Goal: Communication & Community: Answer question/provide support

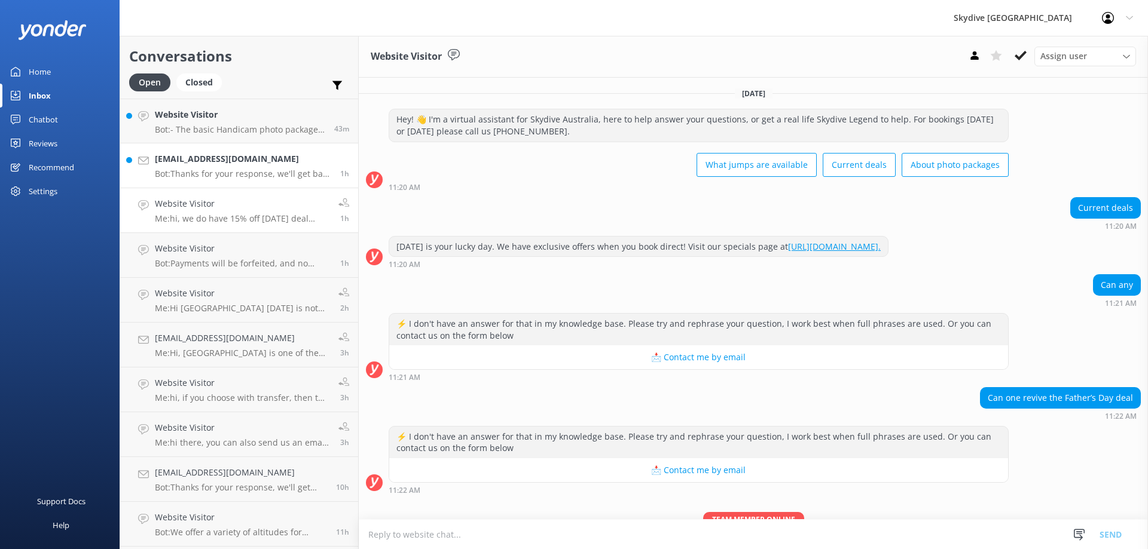
scroll to position [70, 0]
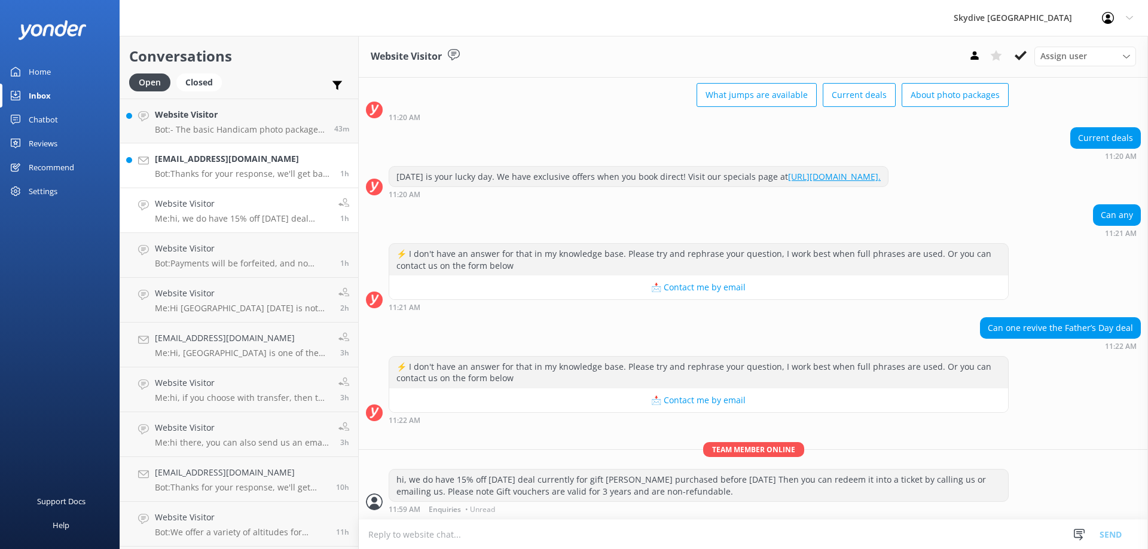
click at [227, 172] on p "Bot: Thanks for your response, we'll get back to you as soon as we can during o…" at bounding box center [243, 174] width 176 height 11
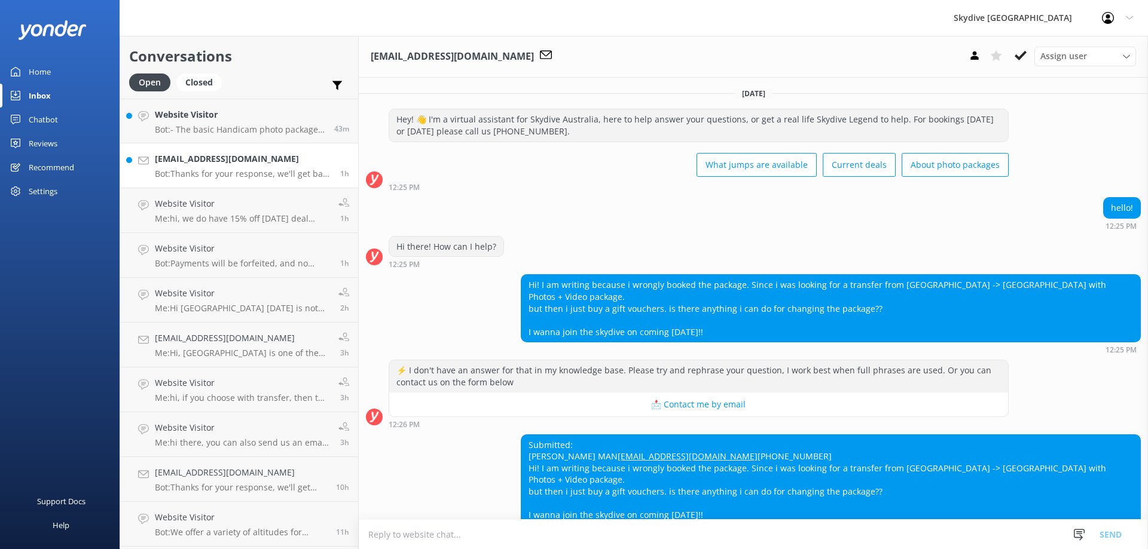
scroll to position [62, 0]
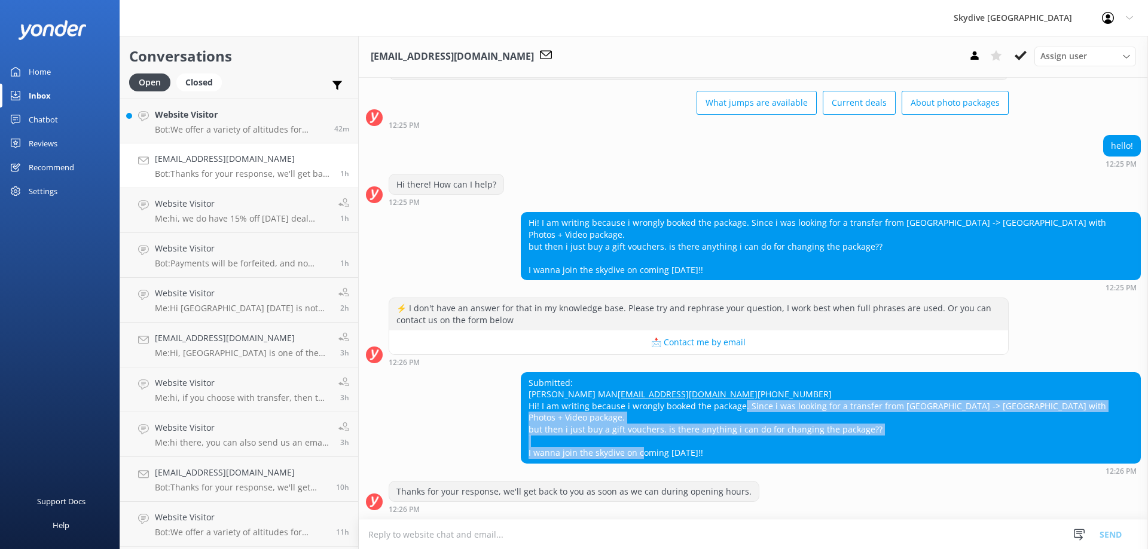
drag, startPoint x: 759, startPoint y: 415, endPoint x: 996, endPoint y: 451, distance: 240.1
click at [996, 451] on div "Submitted: [PERSON_NAME] MAN [EMAIL_ADDRESS][DOMAIN_NAME] [PHONE_NUMBER] Hi! I …" at bounding box center [830, 418] width 619 height 90
click at [787, 452] on div "Submitted: [PERSON_NAME] MAN [EMAIL_ADDRESS][DOMAIN_NAME] [PHONE_NUMBER] Hi! I …" at bounding box center [830, 418] width 619 height 90
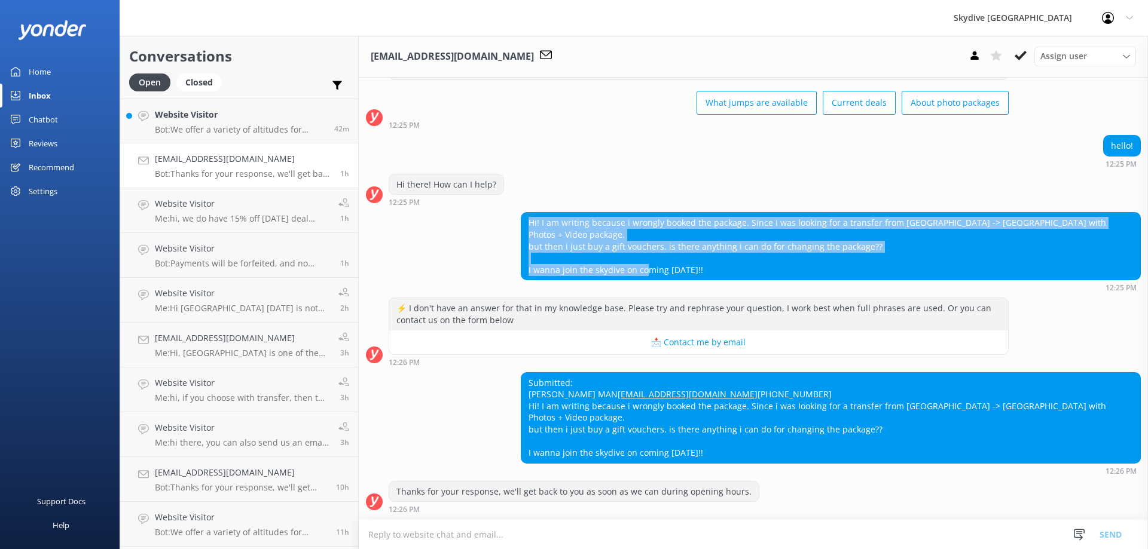
drag, startPoint x: 539, startPoint y: 220, endPoint x: 760, endPoint y: 264, distance: 225.5
click at [759, 264] on div "Hi! I am writing because i wrongly booked the package. Since i was looking for …" at bounding box center [830, 246] width 619 height 67
click at [780, 268] on div "Hi! I am writing because i wrongly booked the package. Since i was looking for …" at bounding box center [831, 246] width 620 height 68
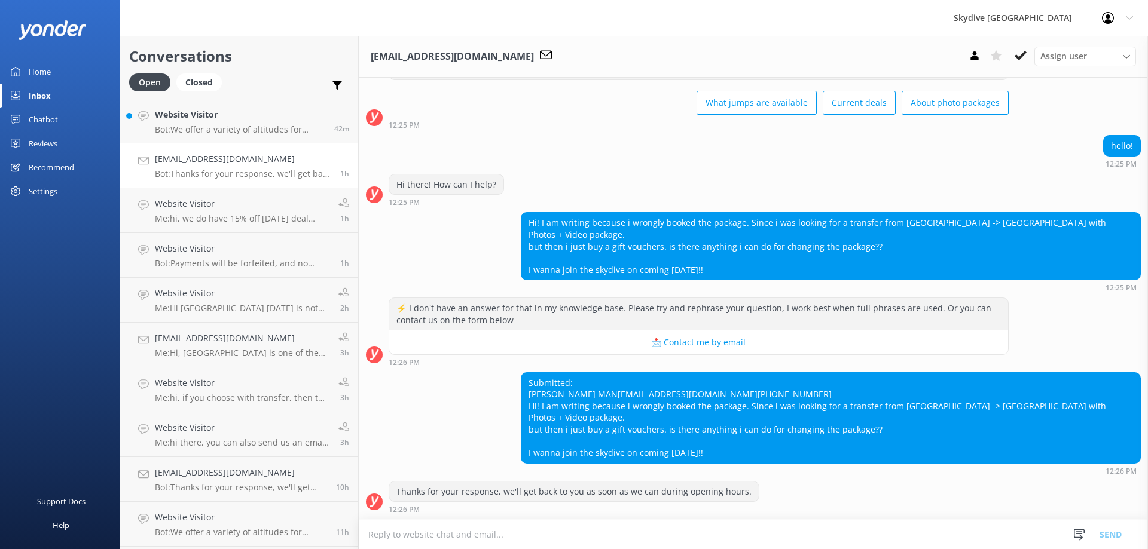
click at [457, 540] on textarea at bounding box center [753, 534] width 789 height 29
click at [429, 541] on textarea at bounding box center [753, 534] width 789 height 29
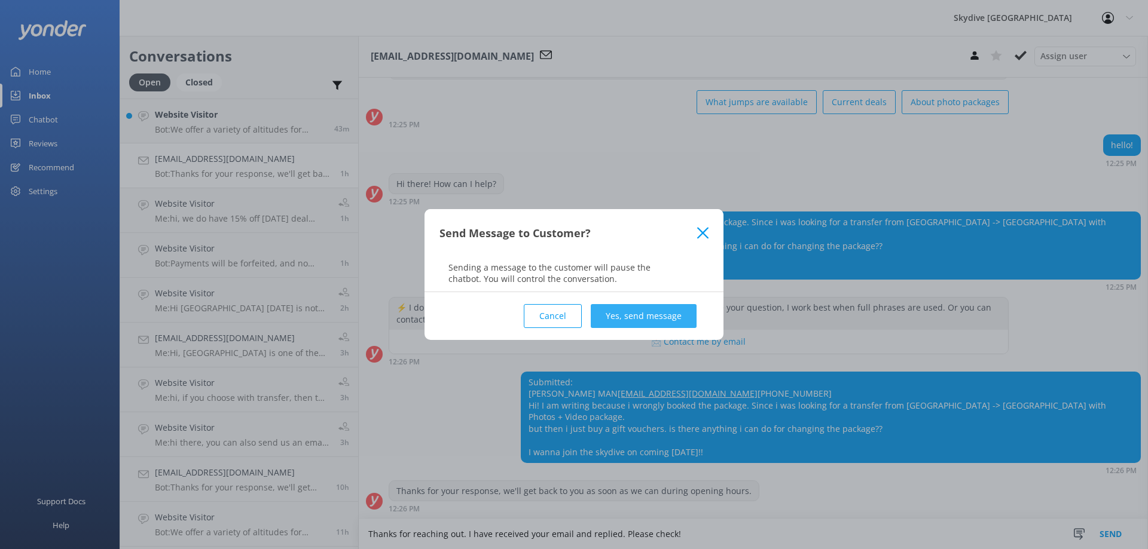
type textarea "Thanks for reaching out. I have received your email and replied. Please check!"
click at [644, 317] on button "Yes, send message" at bounding box center [644, 316] width 106 height 24
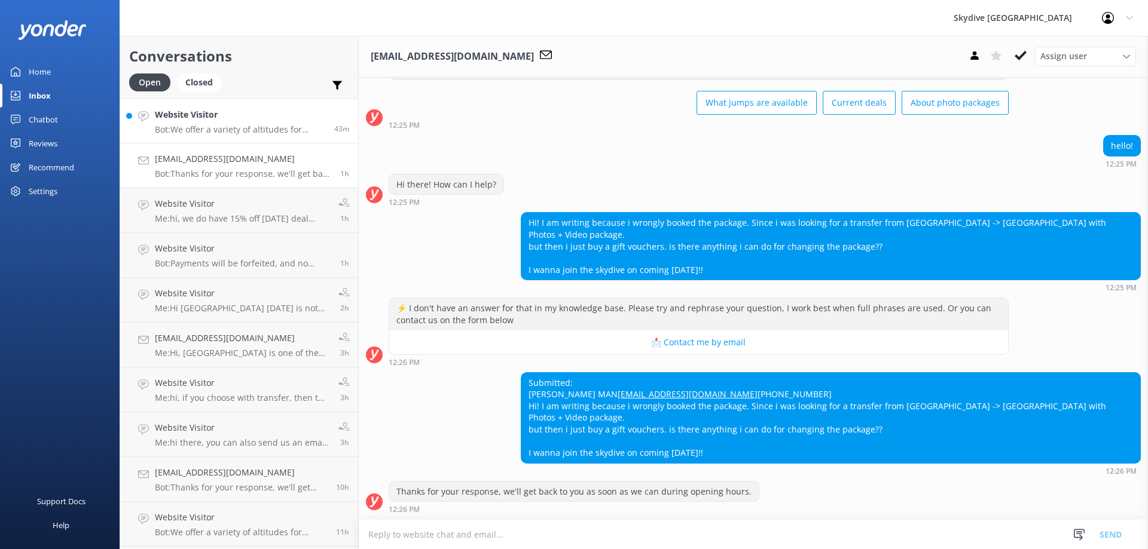
scroll to position [140, 0]
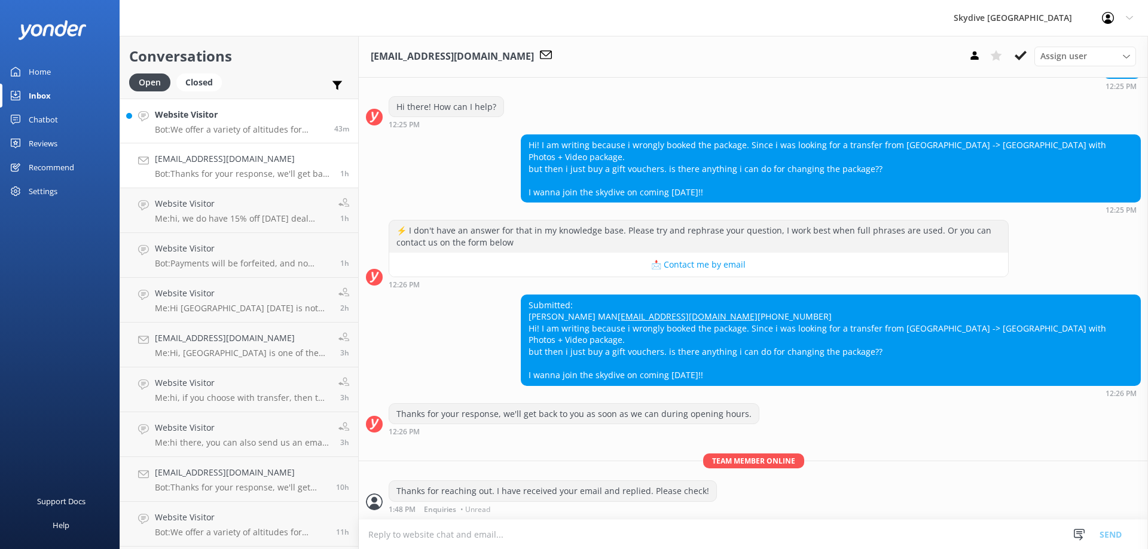
click at [227, 120] on h4 "Website Visitor" at bounding box center [240, 114] width 170 height 13
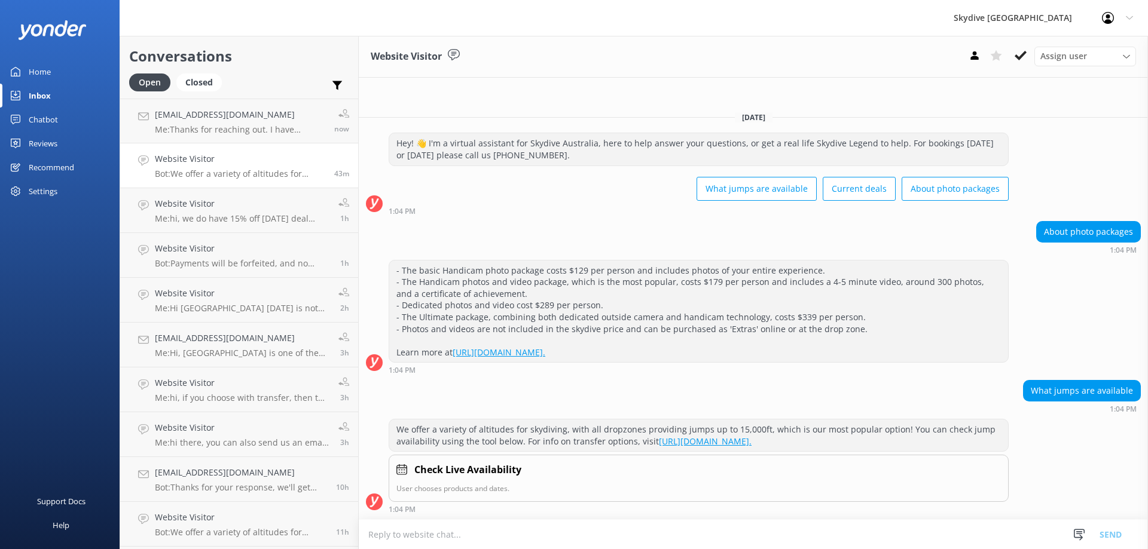
drag, startPoint x: 396, startPoint y: 271, endPoint x: 707, endPoint y: 362, distance: 324.2
click at [707, 362] on div "- The basic Handicam photo package costs $129 per person and includes photos of…" at bounding box center [698, 312] width 619 height 102
copy div "- The basic Handicam photo package costs $129 per person and includes photos of…"
